Goal: Task Accomplishment & Management: Manage account settings

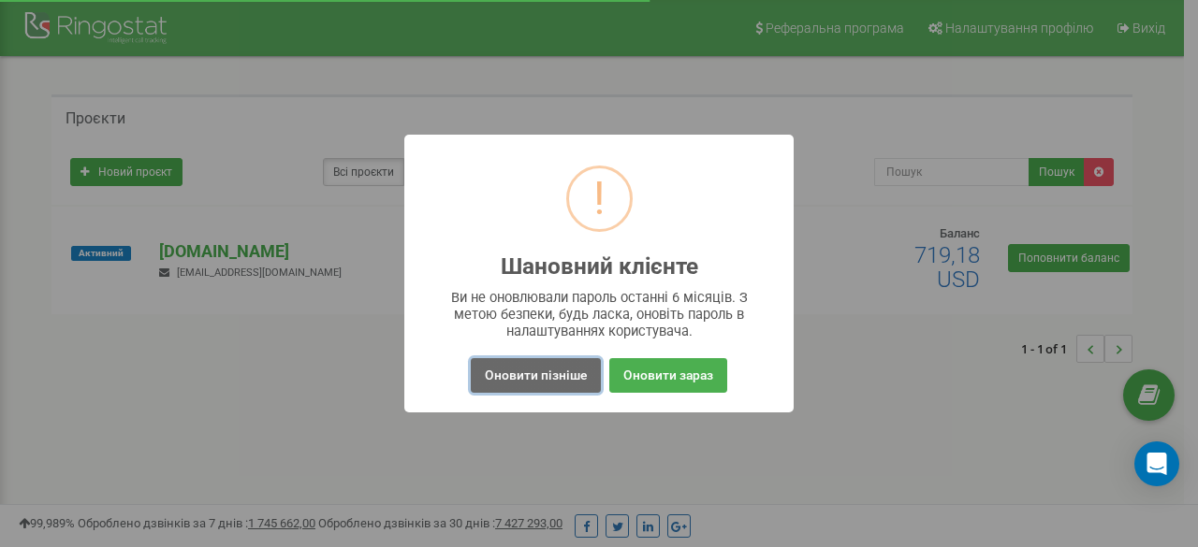
click at [526, 371] on button "Оновити пізніше" at bounding box center [536, 375] width 130 height 35
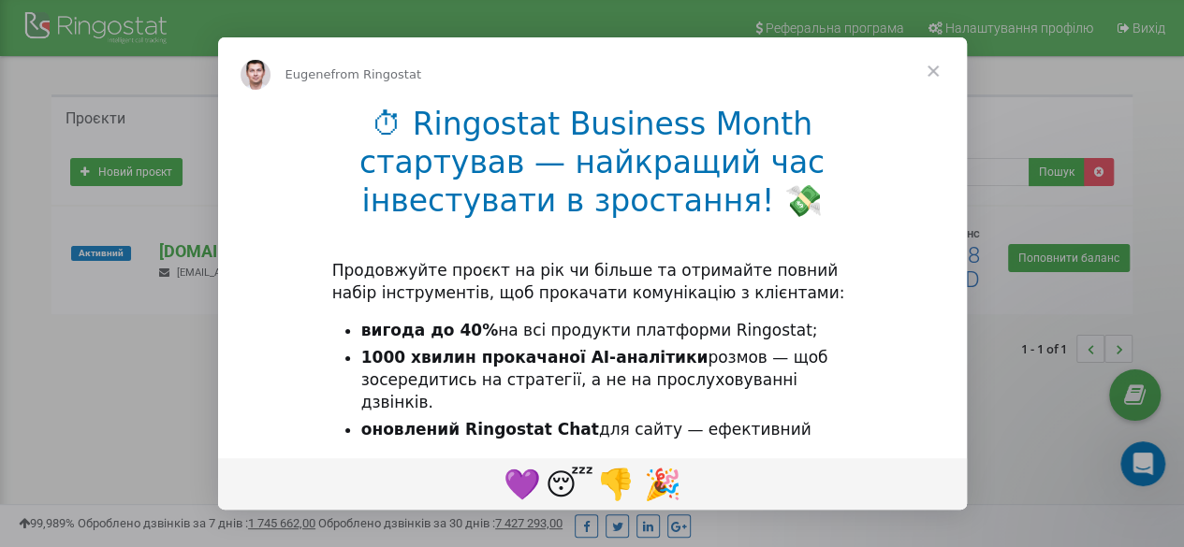
click at [928, 70] on span "Close" at bounding box center [932, 70] width 67 height 67
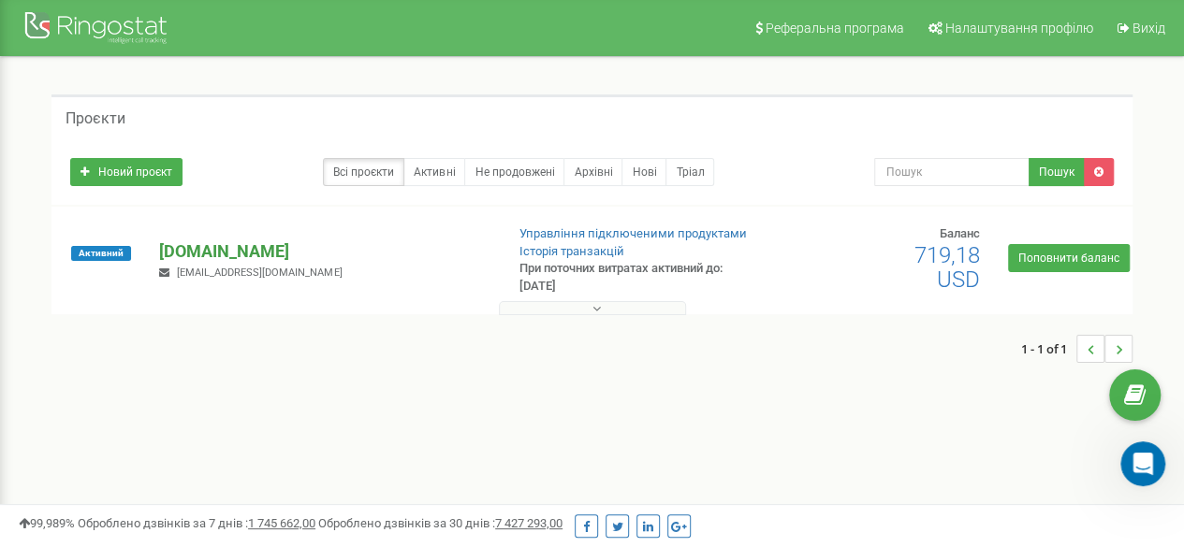
click at [221, 248] on p "[DOMAIN_NAME]" at bounding box center [323, 252] width 329 height 24
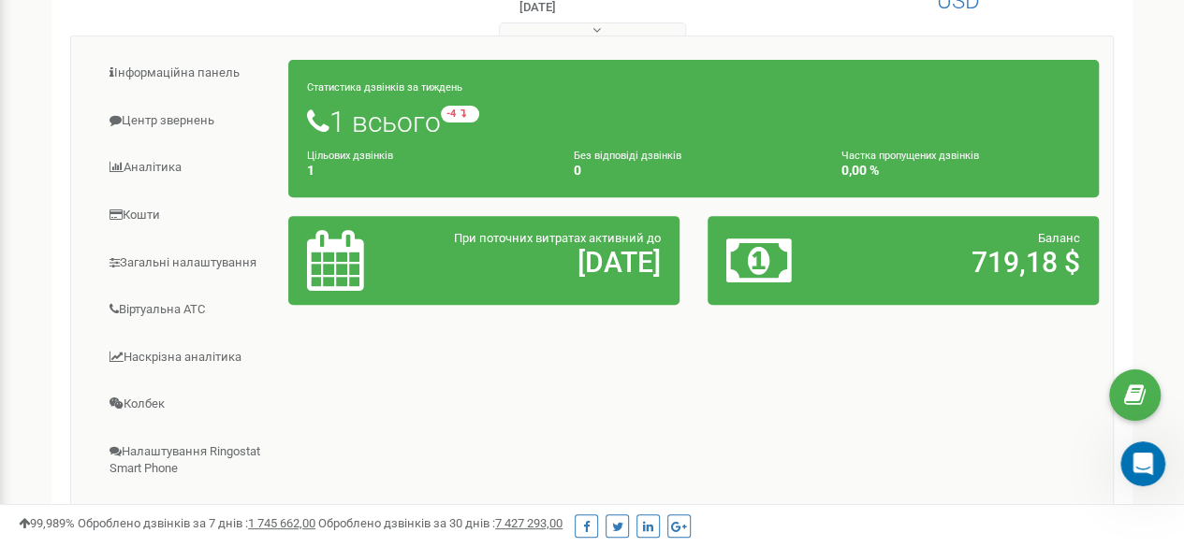
scroll to position [269, 0]
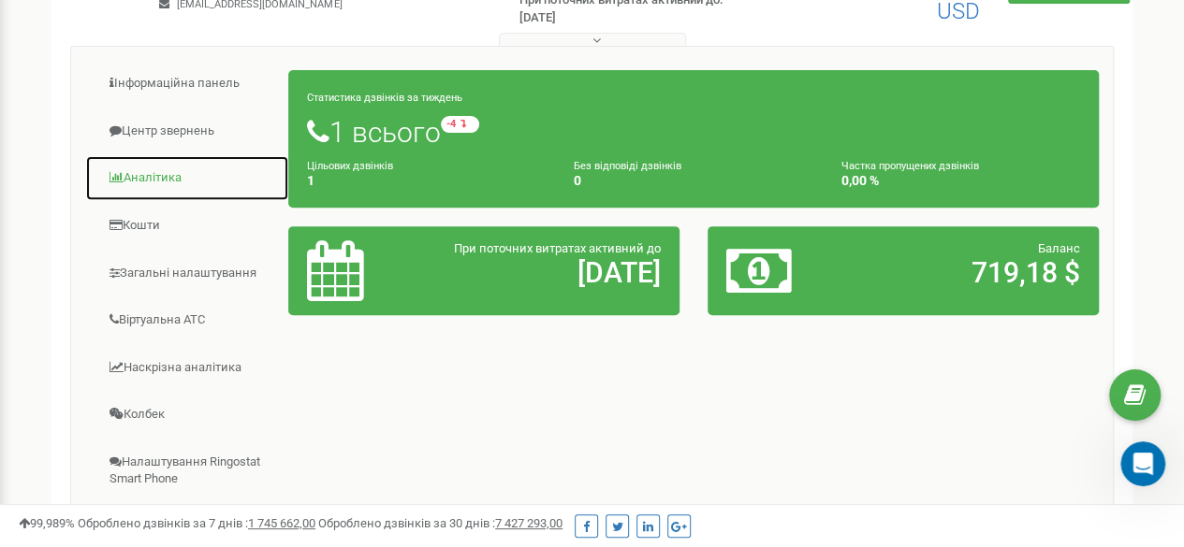
click at [152, 173] on link "Аналiтика" at bounding box center [187, 178] width 204 height 46
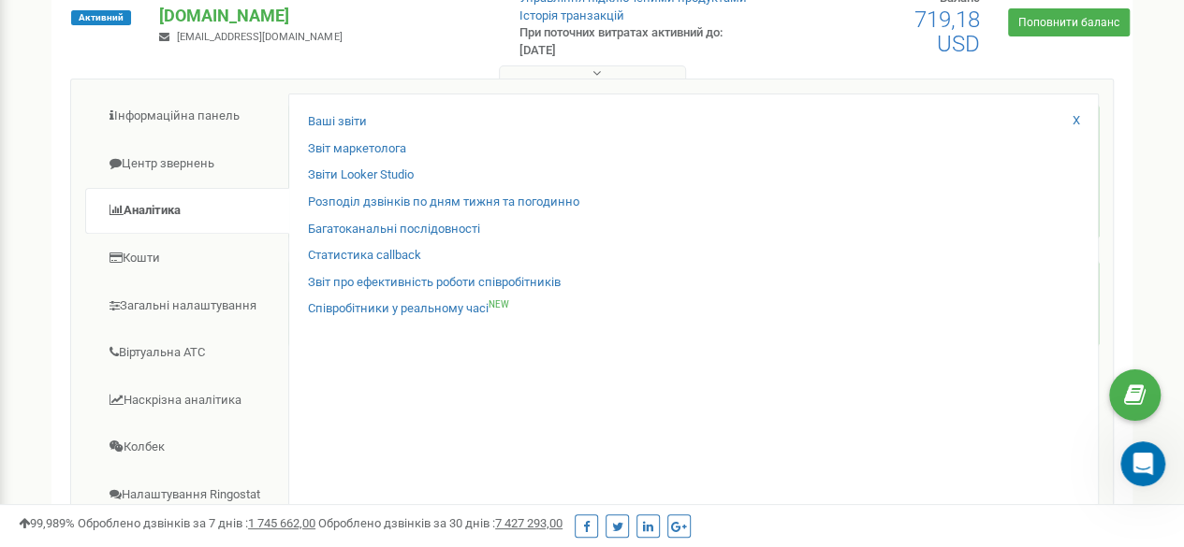
scroll to position [239, 0]
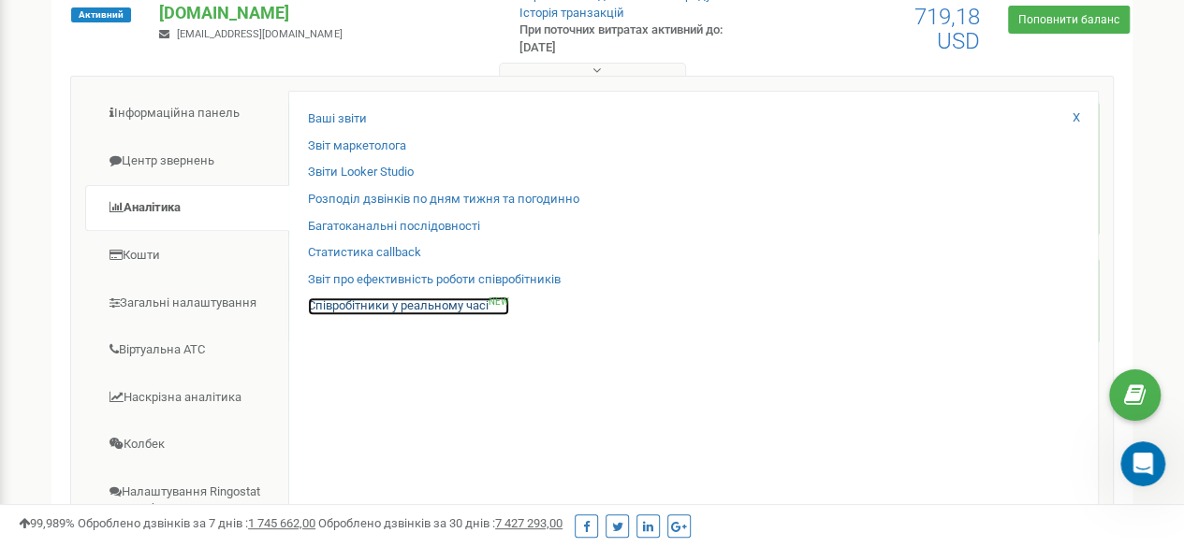
click at [357, 306] on link "Співробітники у реальному часі NEW" at bounding box center [408, 307] width 201 height 18
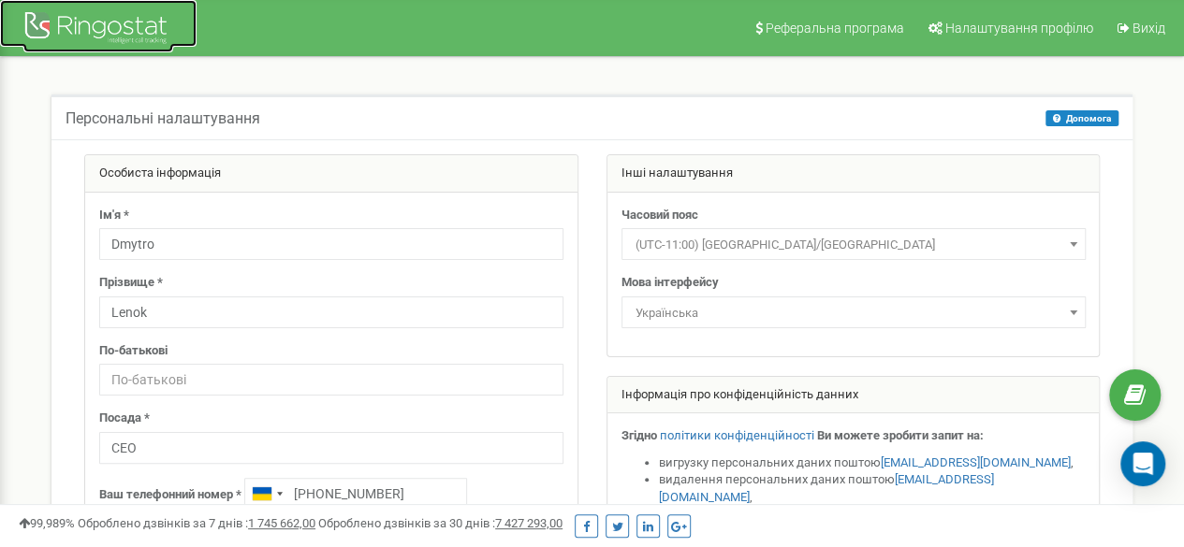
click at [101, 24] on div at bounding box center [98, 29] width 150 height 45
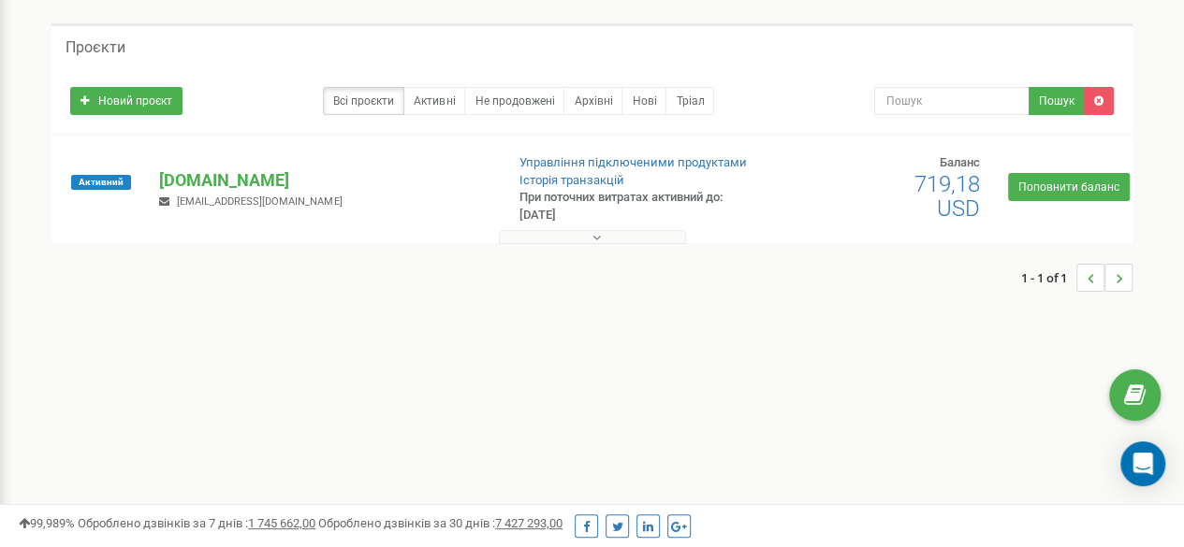
click at [595, 240] on icon at bounding box center [596, 237] width 8 height 13
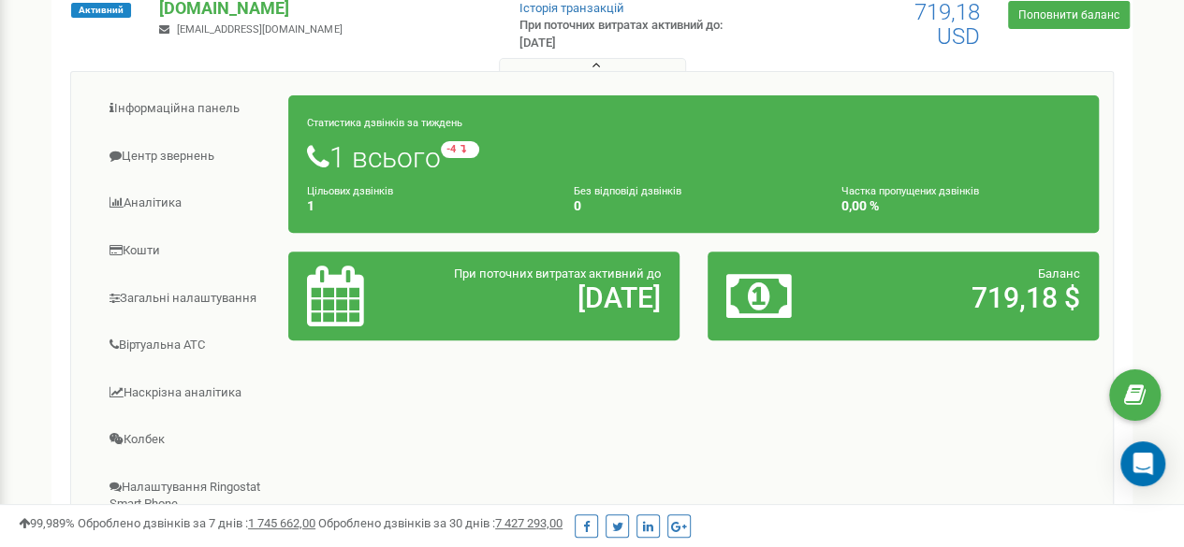
scroll to position [241, 0]
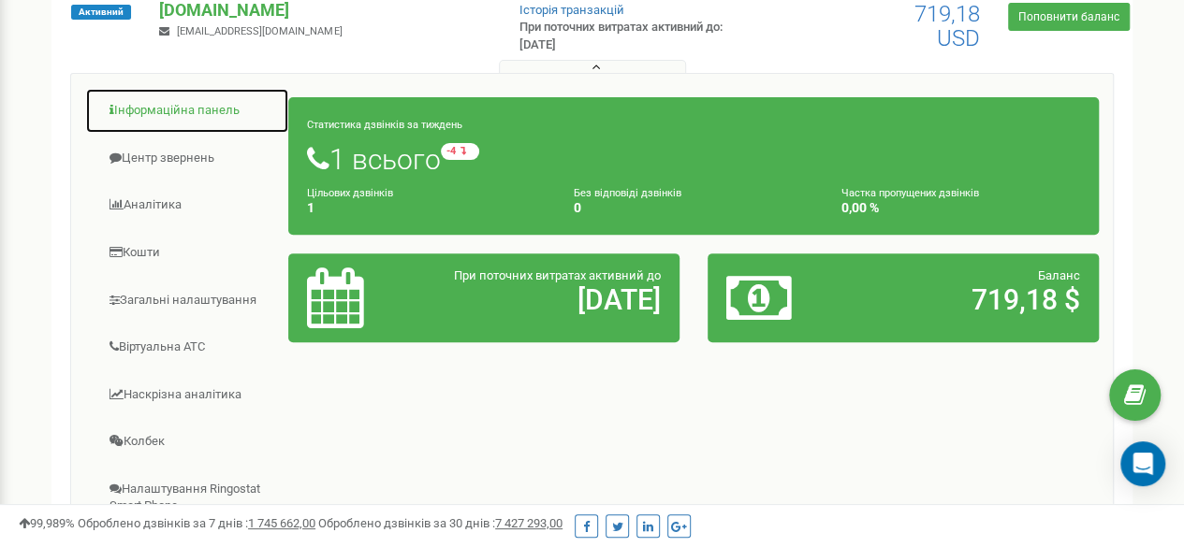
click at [207, 103] on link "Інформаційна панель" at bounding box center [187, 111] width 204 height 46
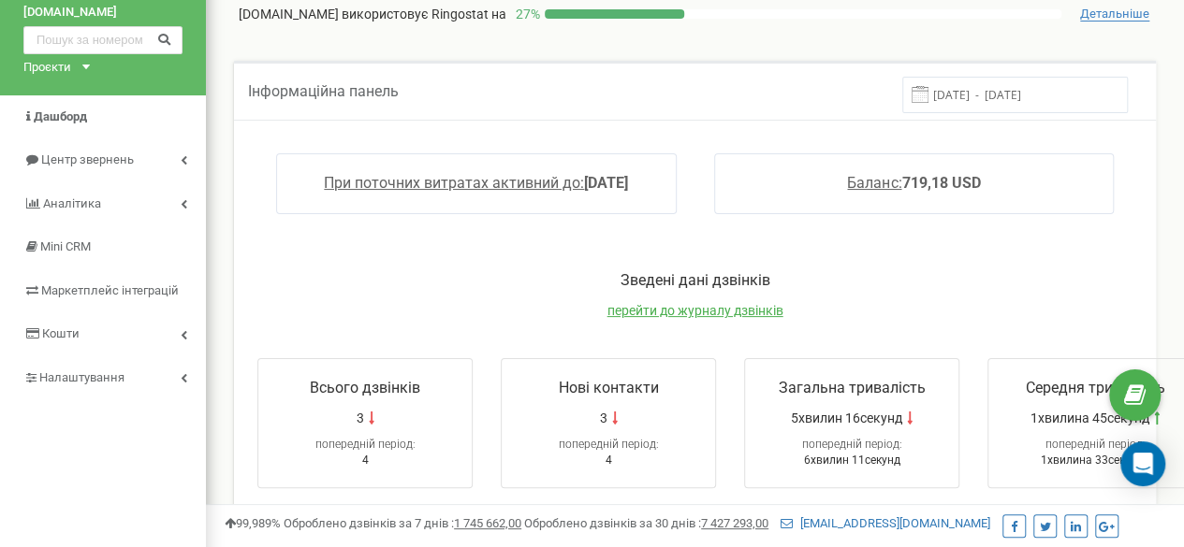
scroll to position [56, 0]
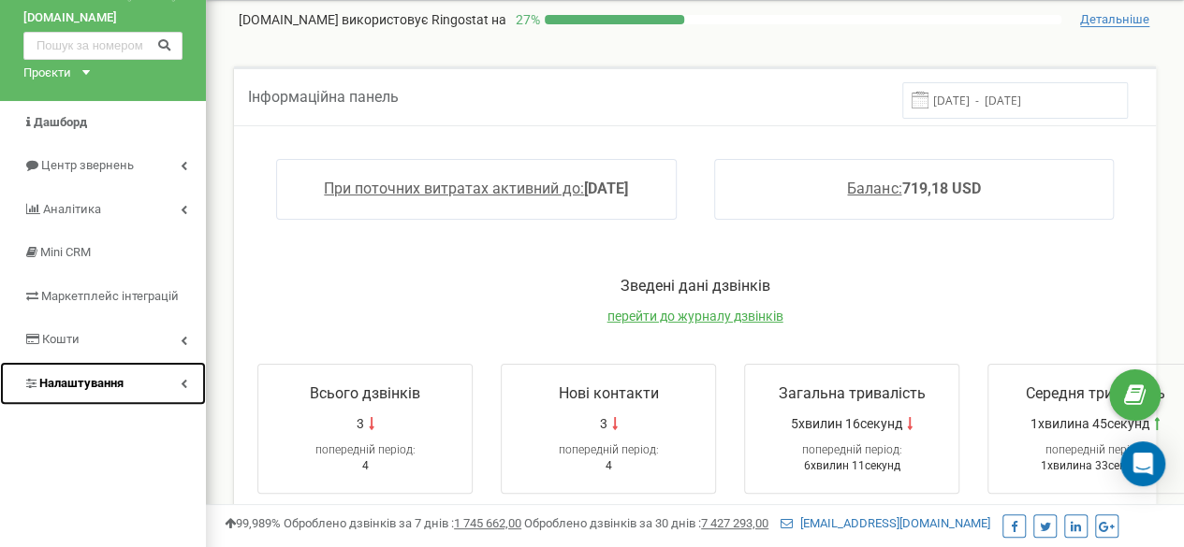
click at [103, 380] on span "Налаштування" at bounding box center [81, 383] width 84 height 14
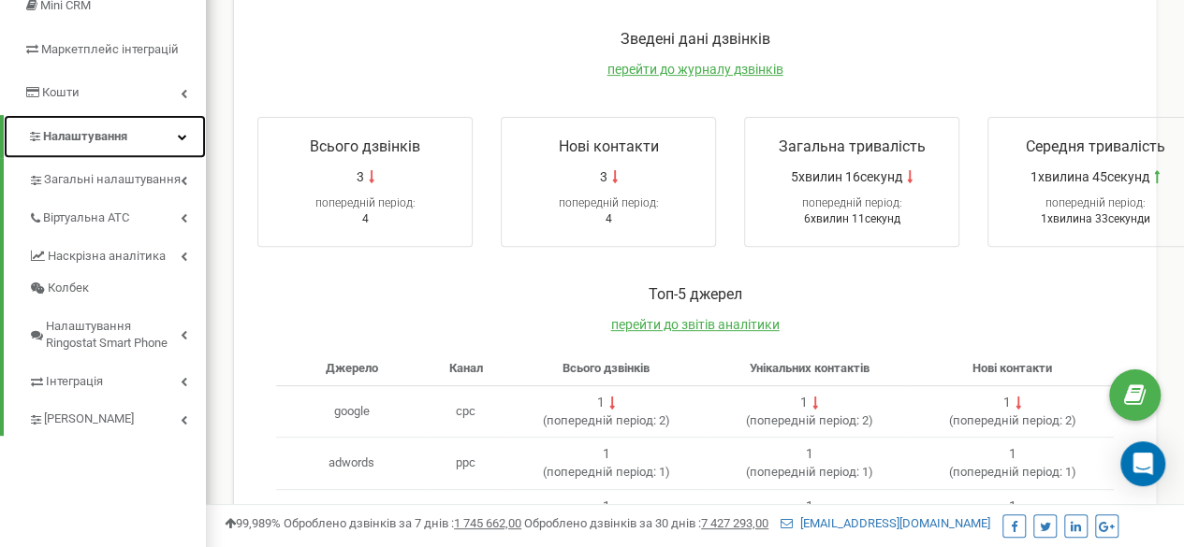
scroll to position [305, 0]
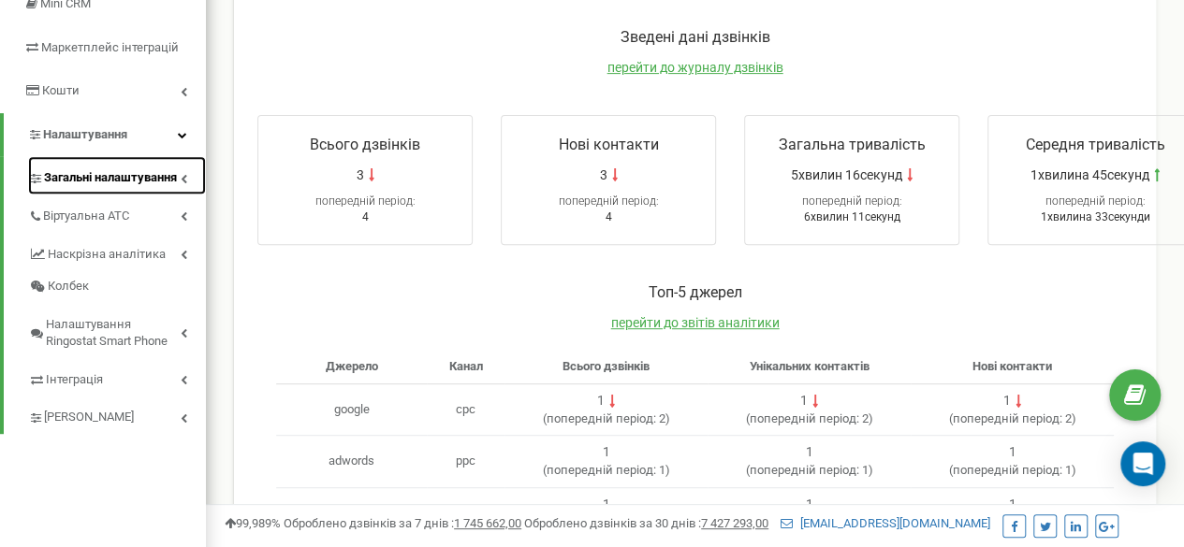
click at [101, 172] on span "Загальні налаштування" at bounding box center [110, 178] width 133 height 18
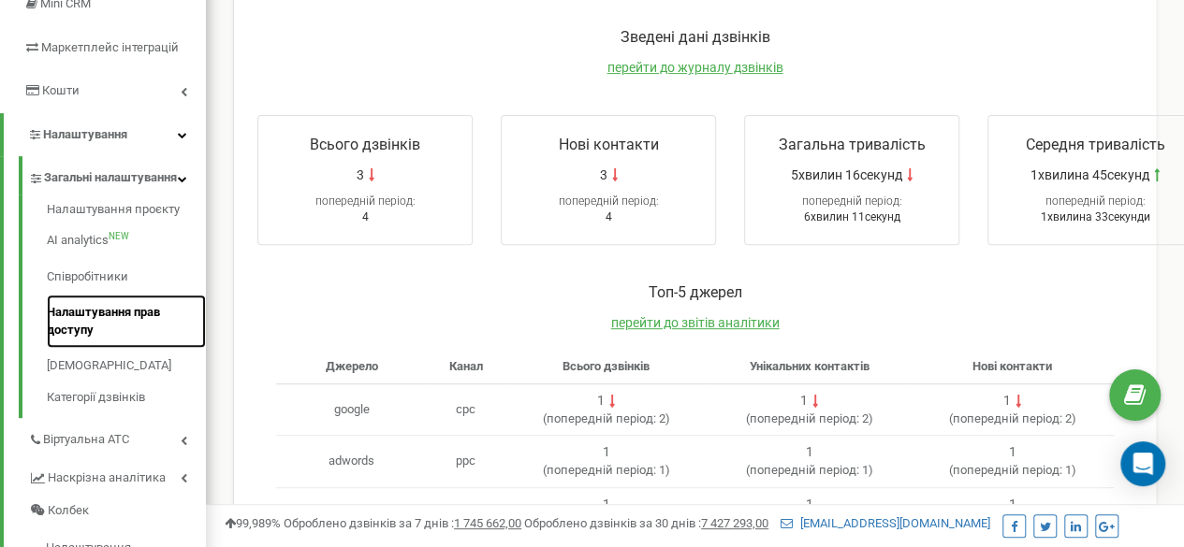
click at [76, 339] on link "Налаштування прав доступу" at bounding box center [126, 321] width 159 height 53
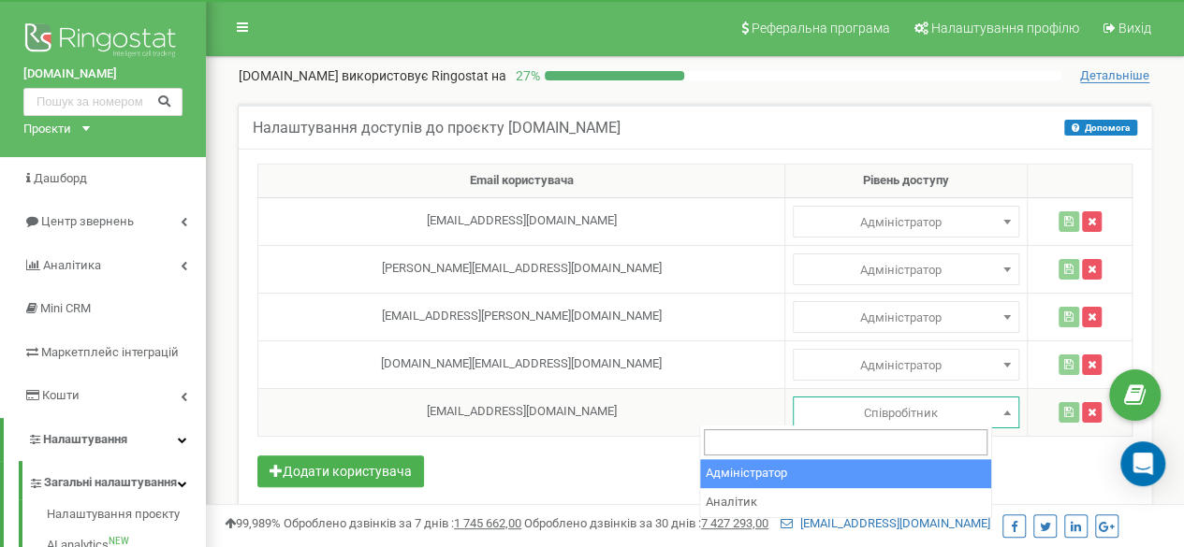
click at [997, 413] on span at bounding box center [1006, 412] width 19 height 24
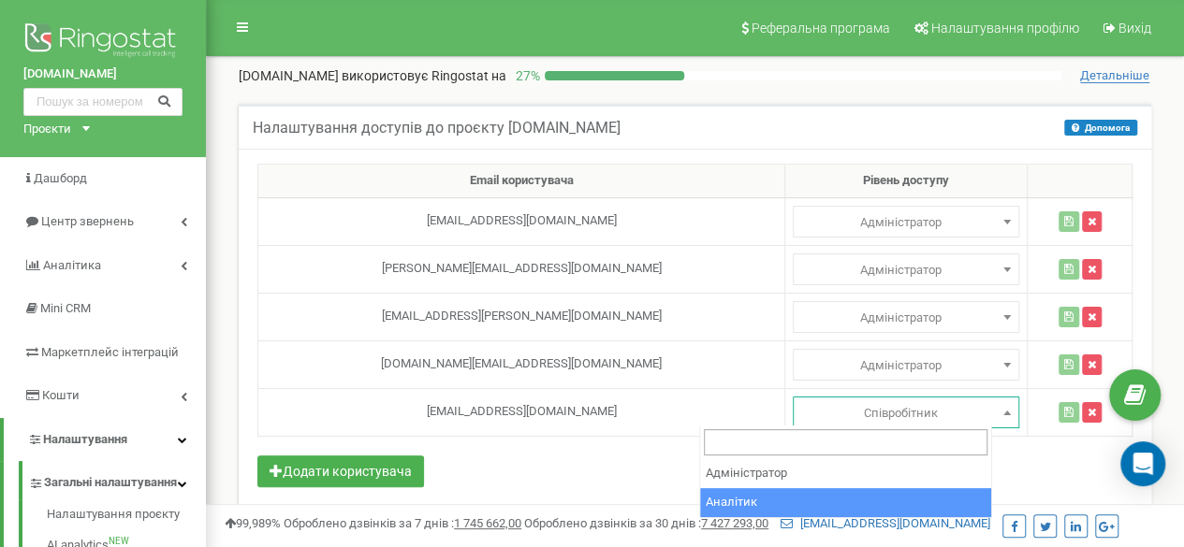
select select "2"
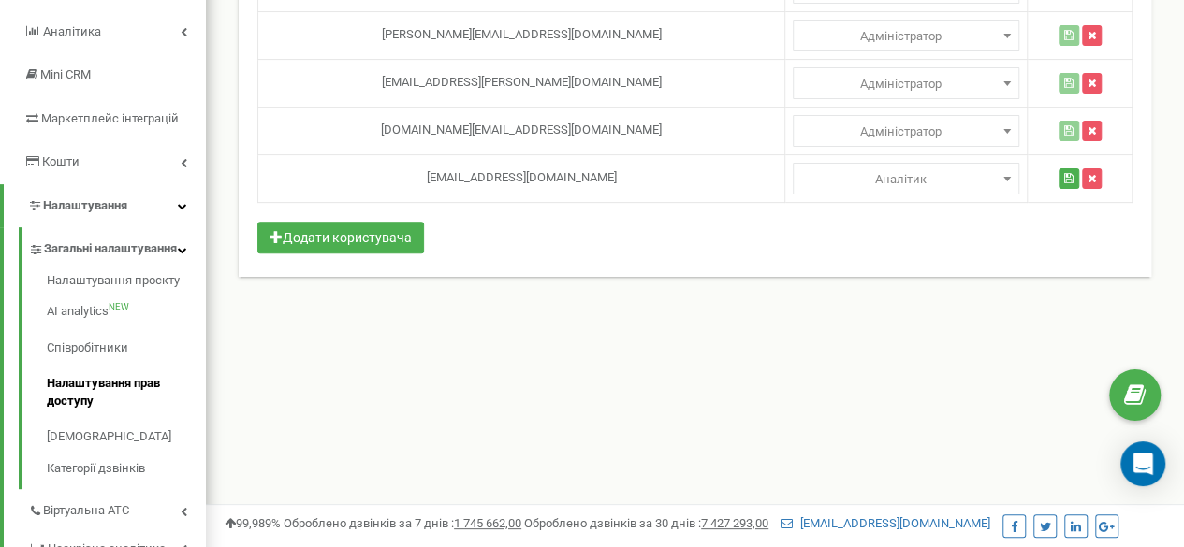
scroll to position [276, 0]
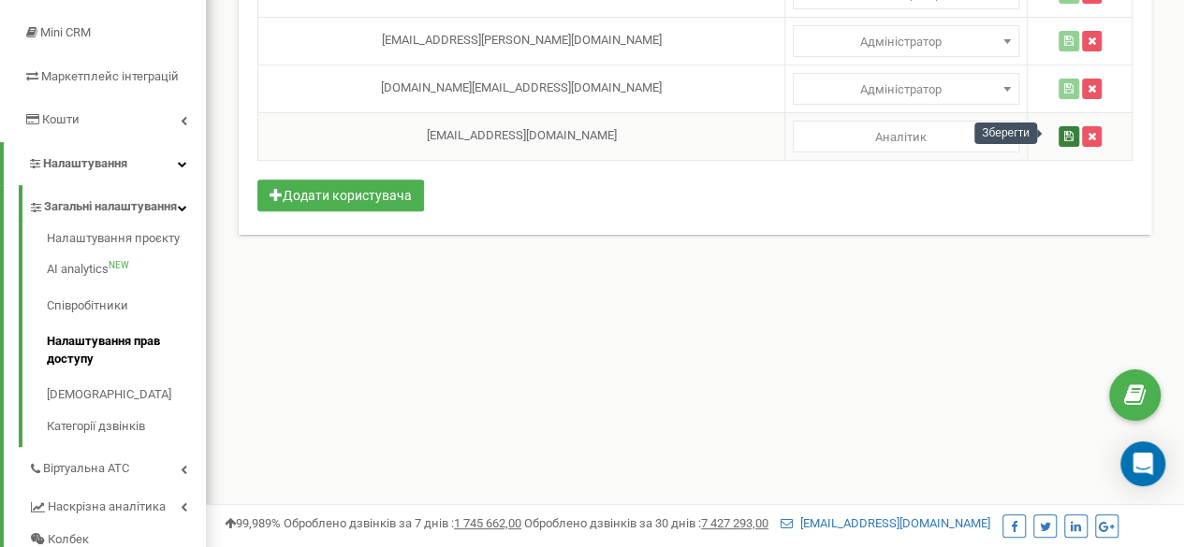
click at [1064, 136] on icon "button" at bounding box center [1068, 136] width 9 height 11
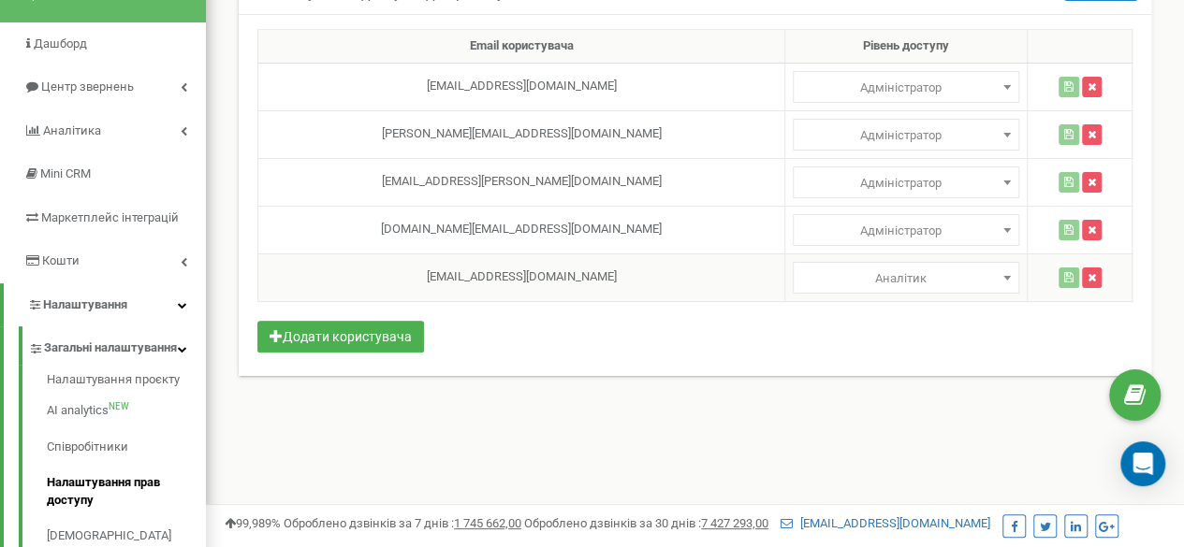
scroll to position [132, 0]
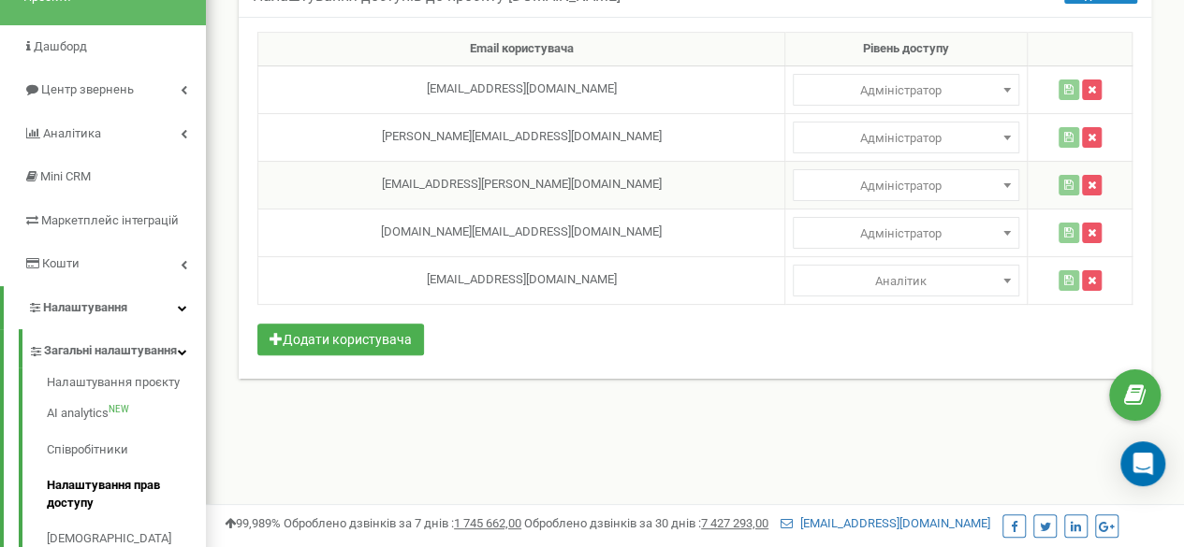
click at [1087, 189] on td at bounding box center [1079, 185] width 105 height 48
click at [1087, 181] on icon "button" at bounding box center [1091, 185] width 8 height 11
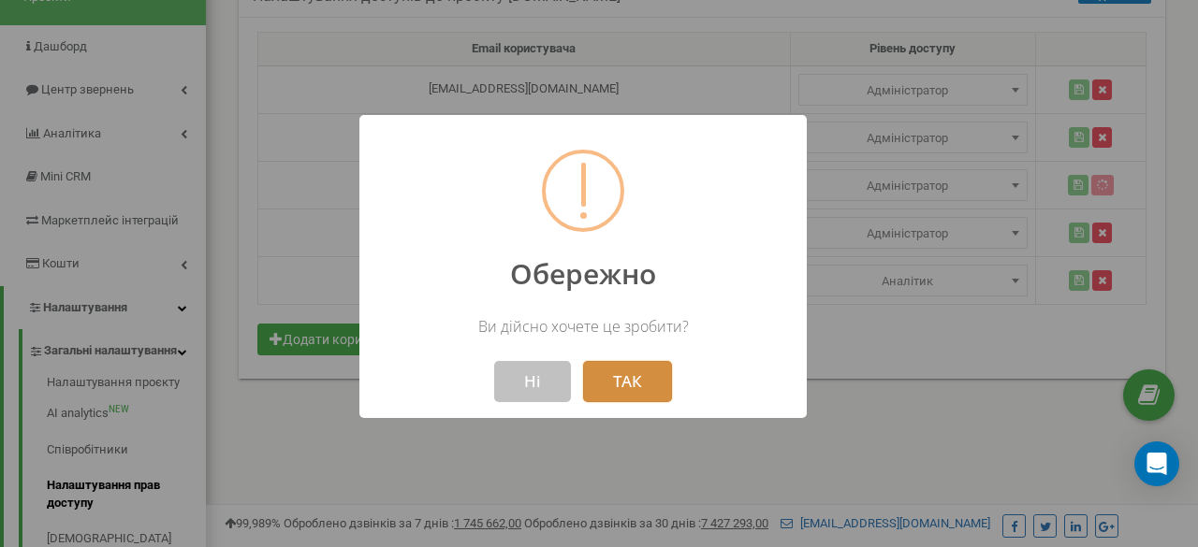
click at [607, 383] on button "ТАК" at bounding box center [627, 381] width 89 height 41
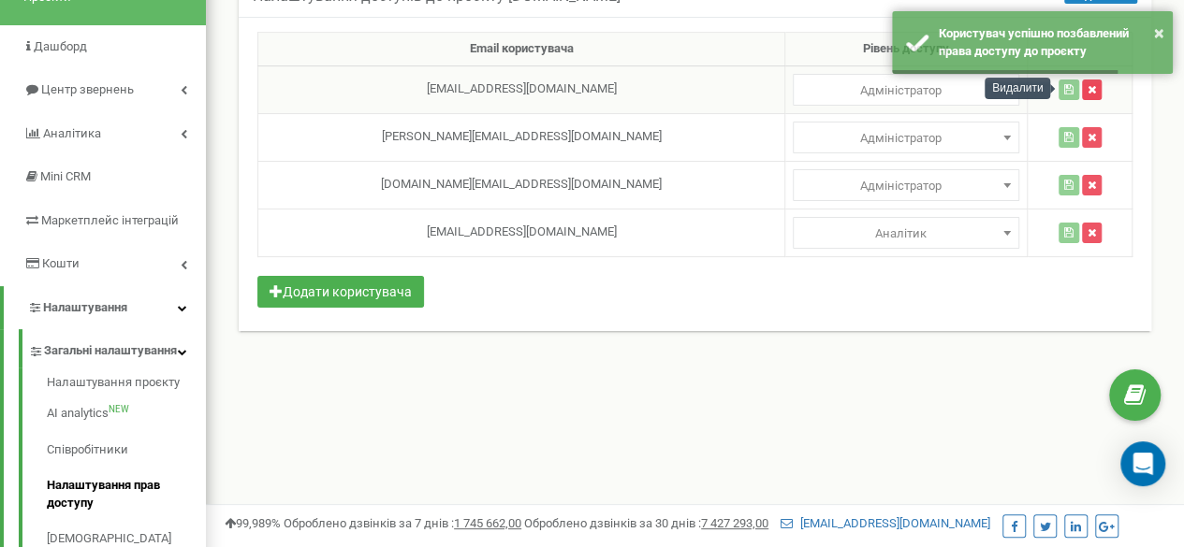
click at [1087, 87] on icon "button" at bounding box center [1091, 89] width 8 height 11
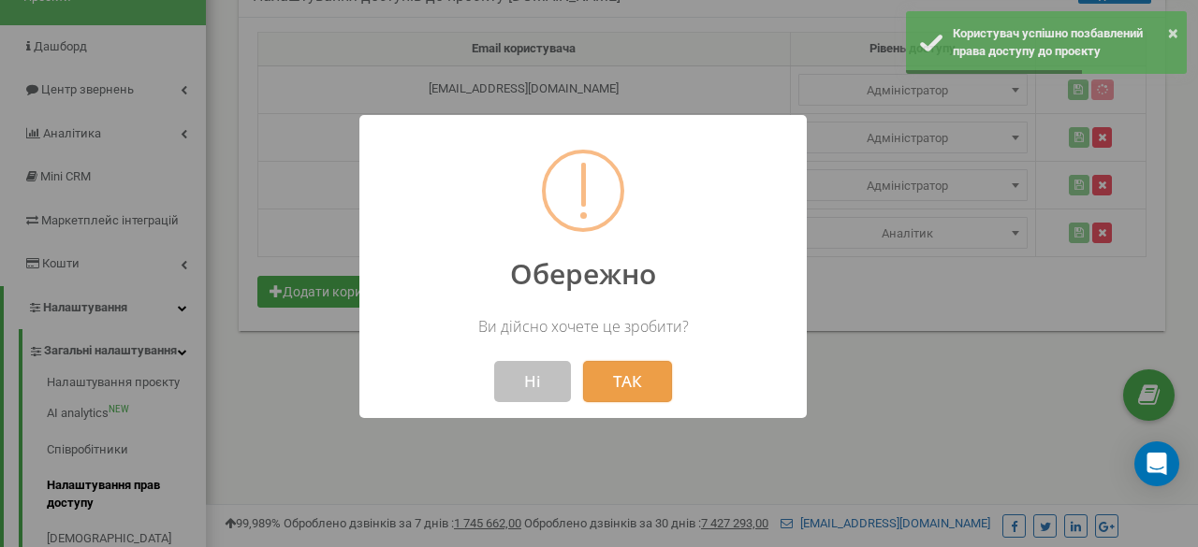
click at [640, 377] on button "ТАК" at bounding box center [627, 381] width 89 height 41
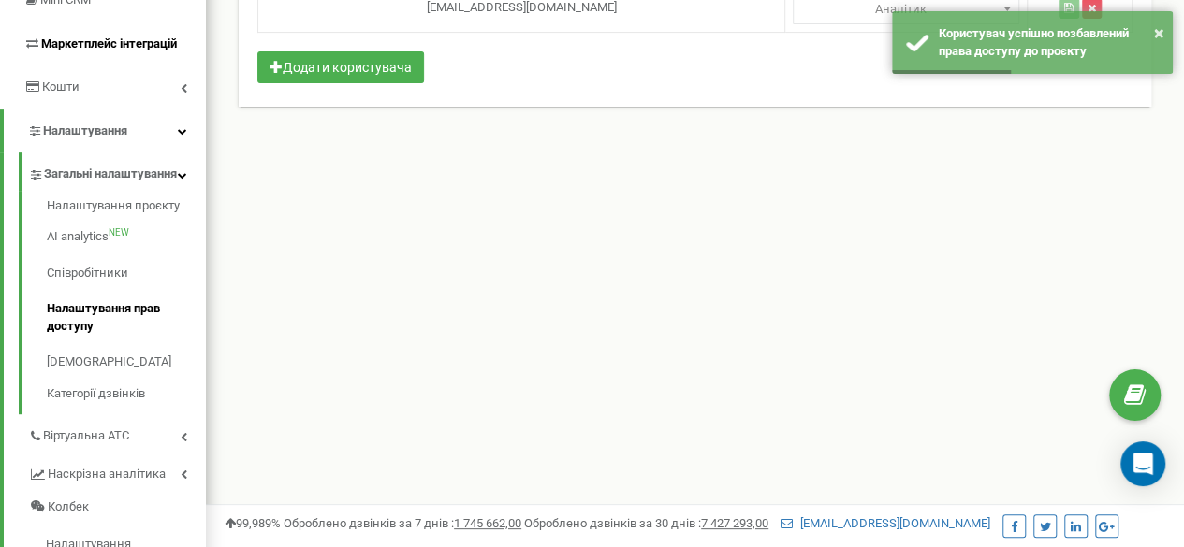
scroll to position [574, 0]
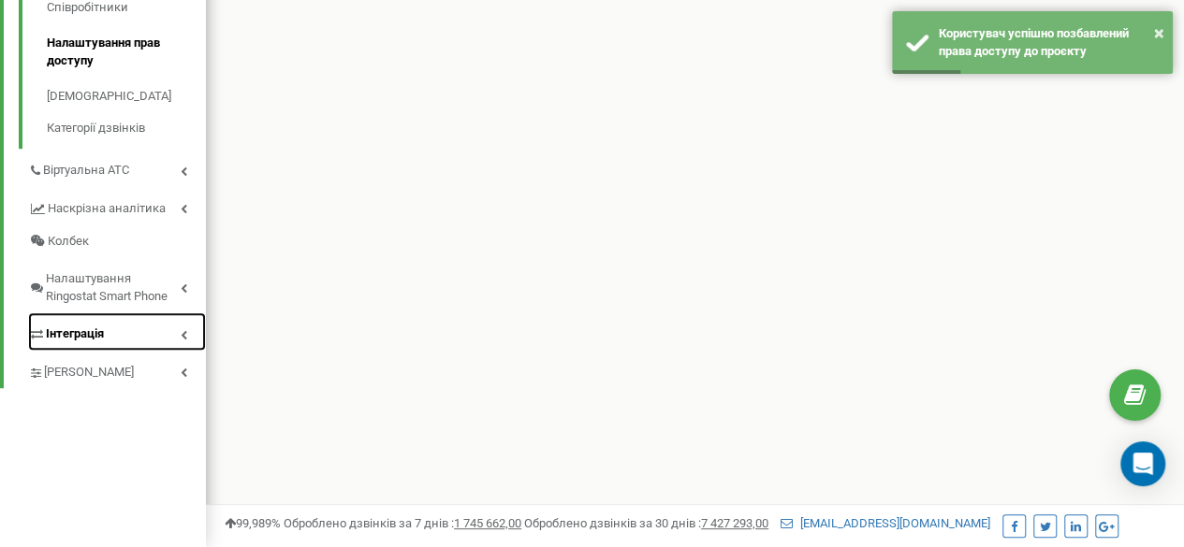
click at [101, 343] on span "Інтеграція" at bounding box center [75, 335] width 58 height 18
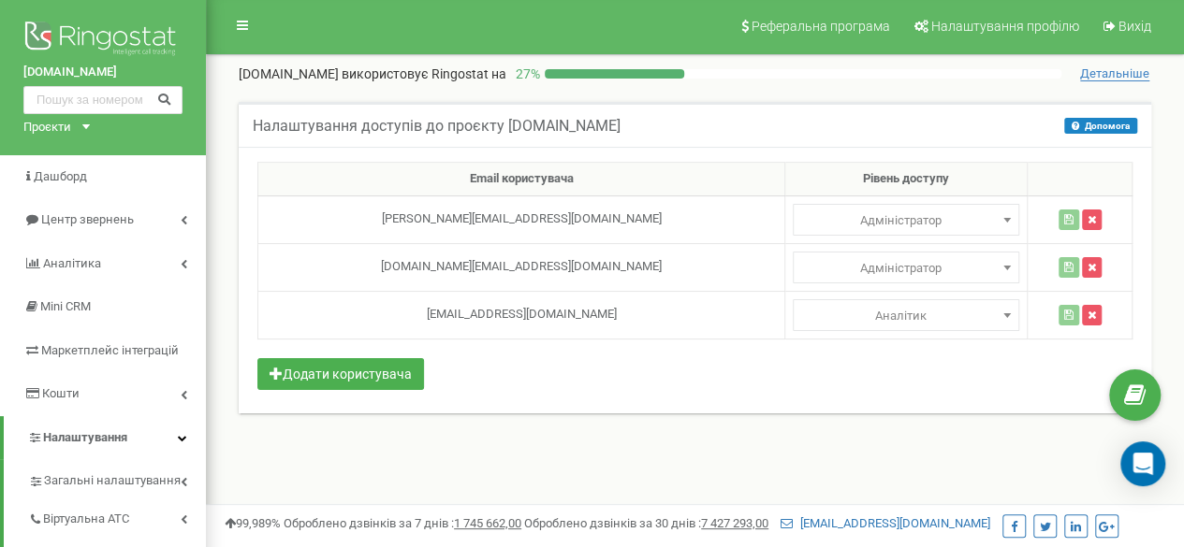
scroll to position [0, 0]
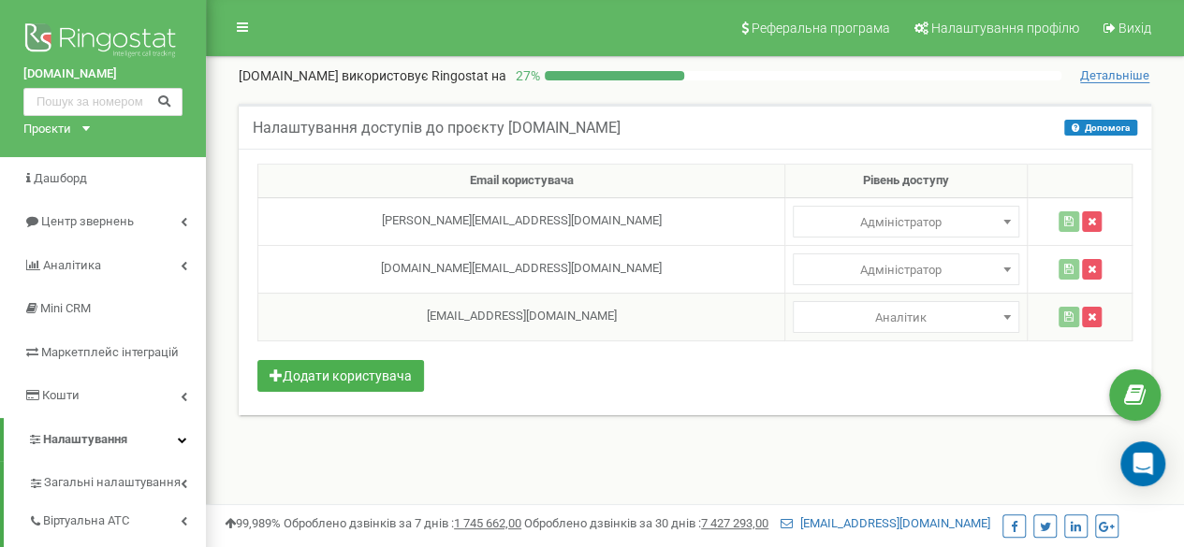
click at [1003, 315] on b at bounding box center [1006, 317] width 7 height 5
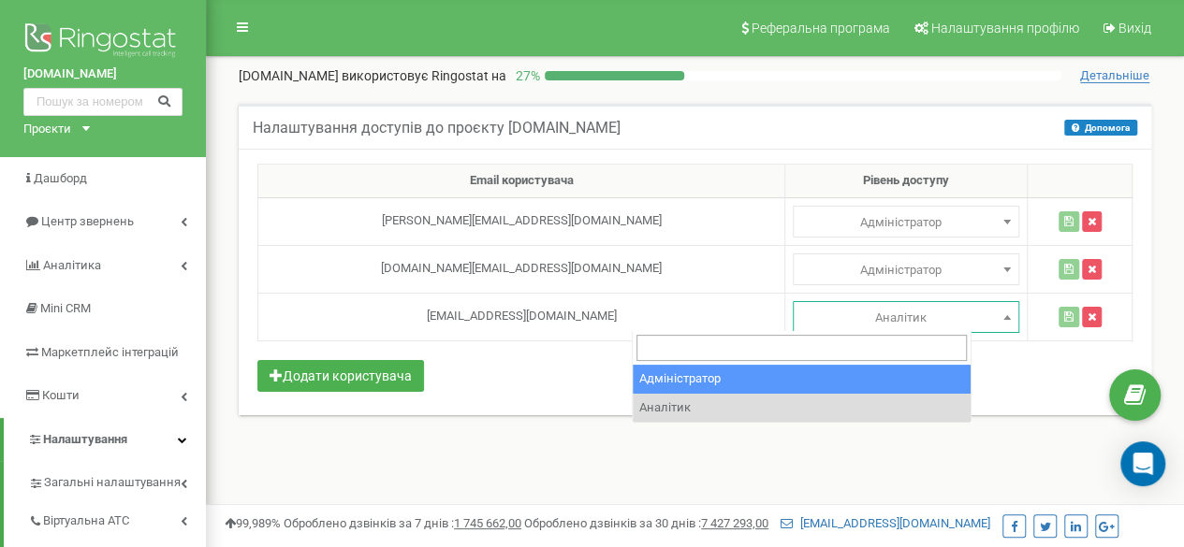
select select "1"
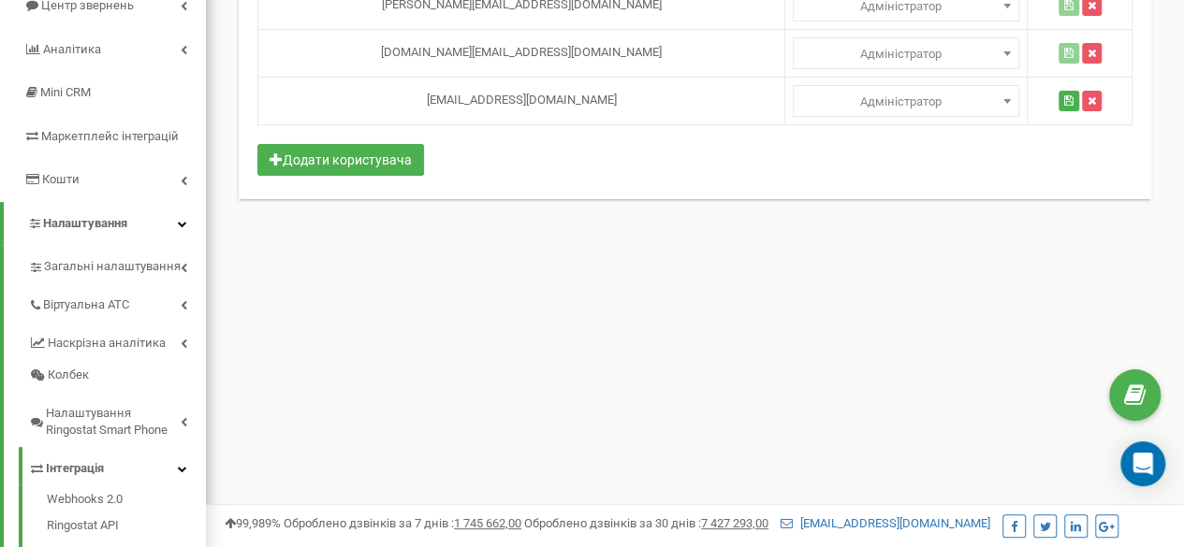
scroll to position [217, 0]
click at [1064, 100] on icon "button" at bounding box center [1068, 99] width 9 height 11
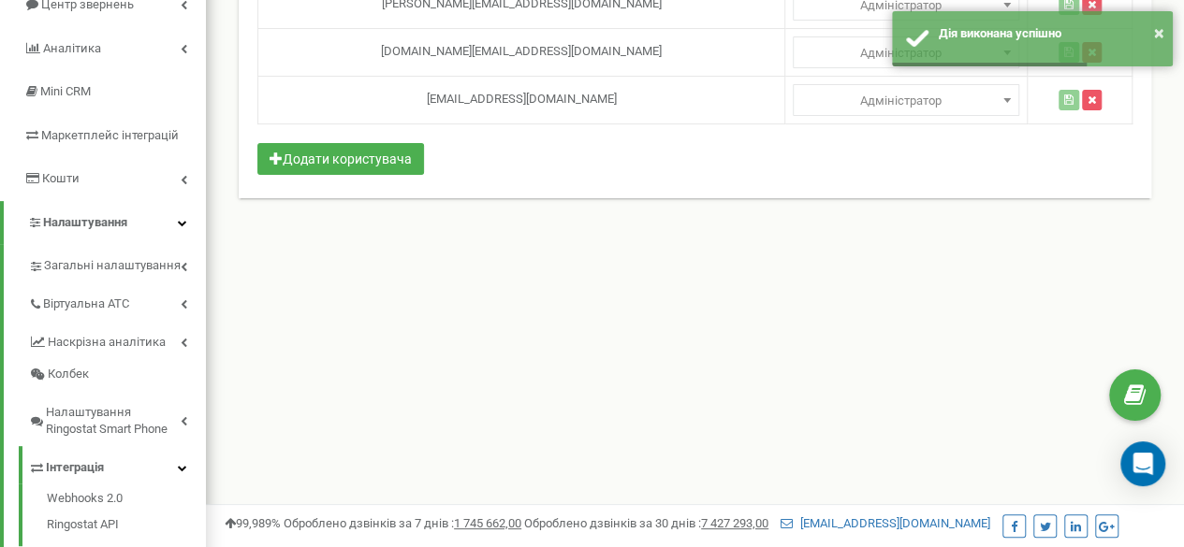
click at [986, 158] on div "Email користувача Рівень доступу [PERSON_NAME][EMAIL_ADDRESS][DOMAIN_NAME] Адмі…" at bounding box center [695, 65] width 912 height 267
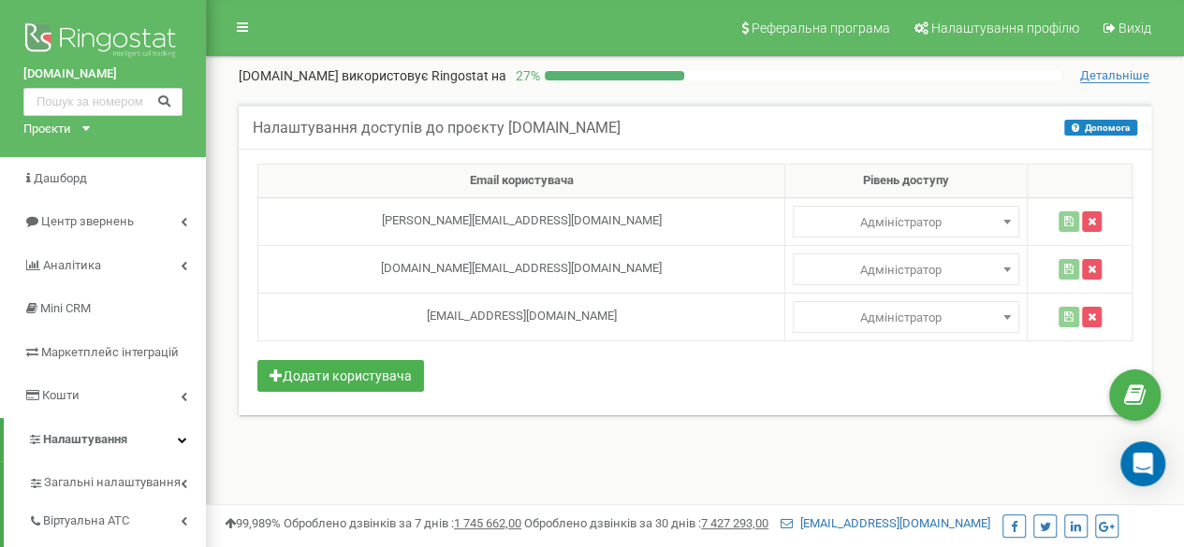
click at [638, 36] on nav "Реферальна програма Налаштування профілю Вихід" at bounding box center [695, 28] width 978 height 56
